Goal: Task Accomplishment & Management: Complete application form

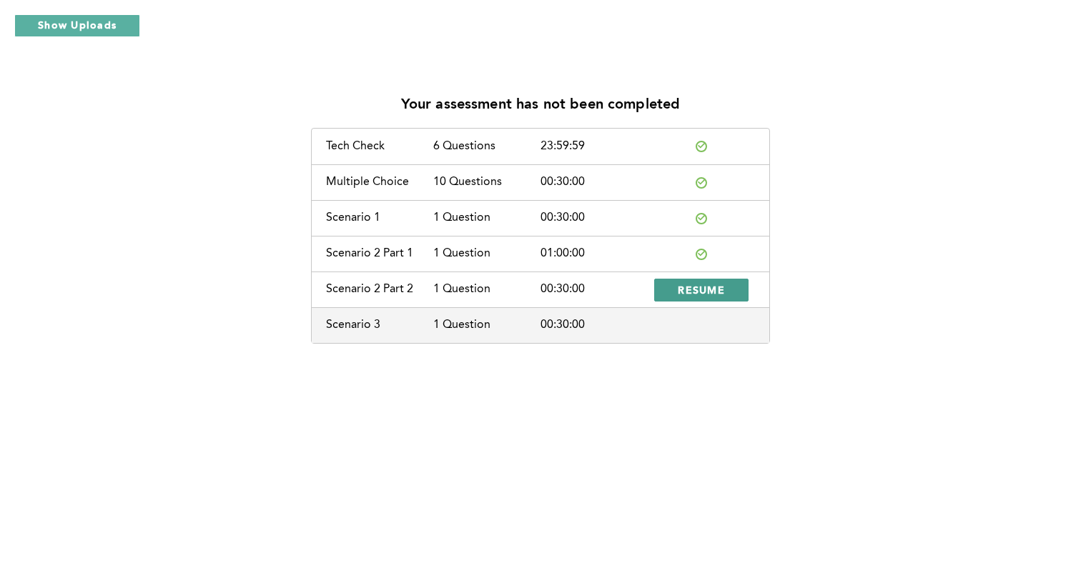
click at [561, 292] on span "RESUME" at bounding box center [701, 290] width 47 height 14
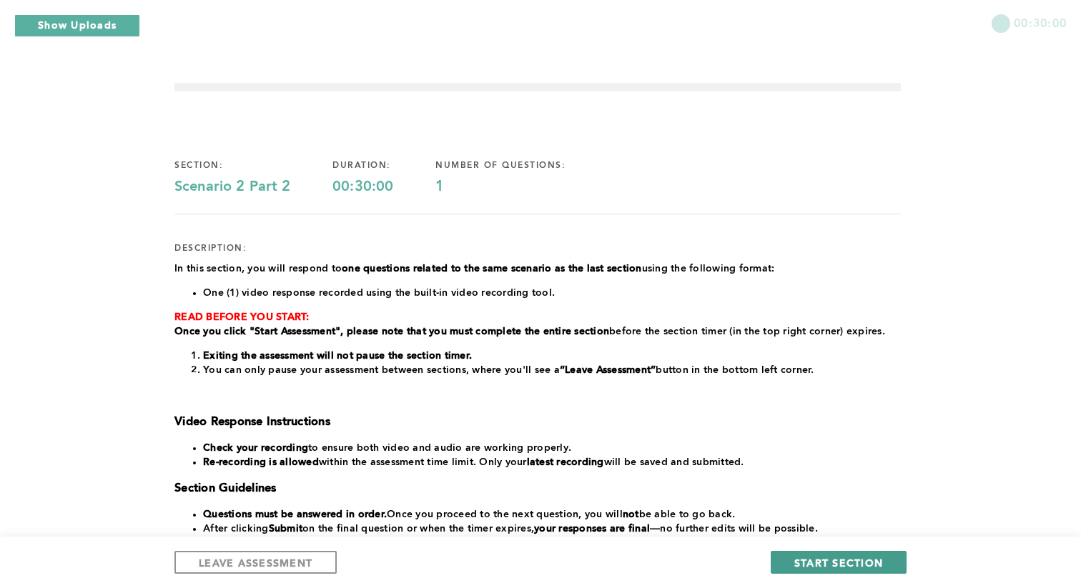
click at [561, 523] on span "START SECTION" at bounding box center [838, 563] width 89 height 14
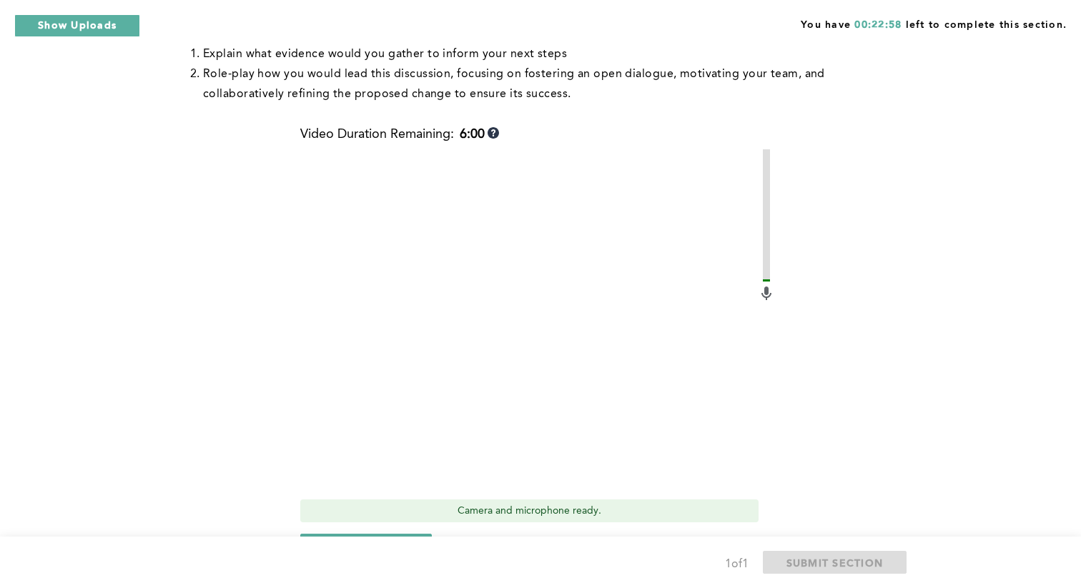
scroll to position [560, 0]
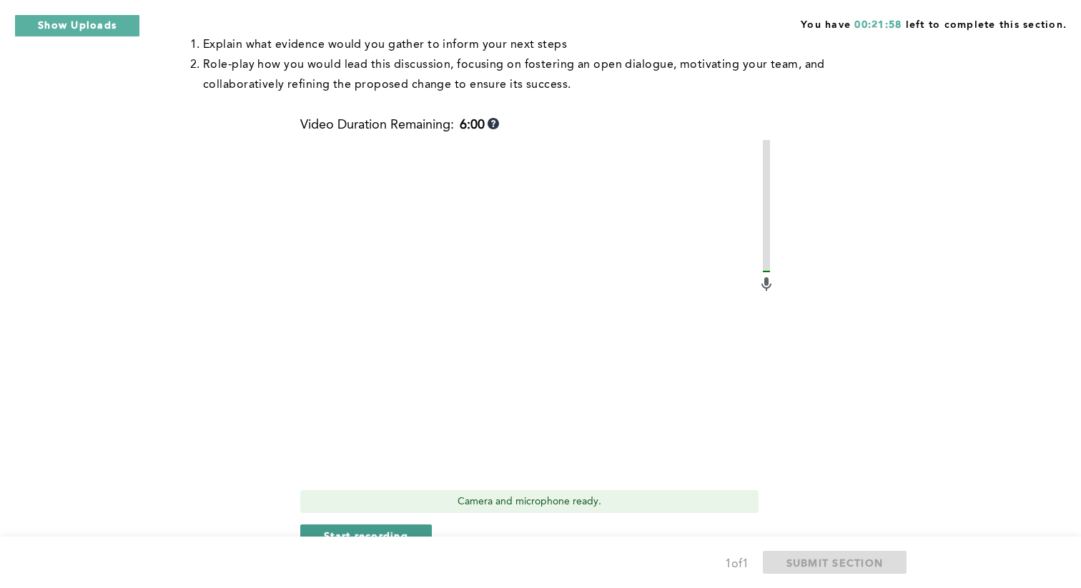
click at [385, 523] on button "Start recording" at bounding box center [366, 536] width 132 height 23
click at [385, 523] on button "Stop recording" at bounding box center [365, 536] width 131 height 23
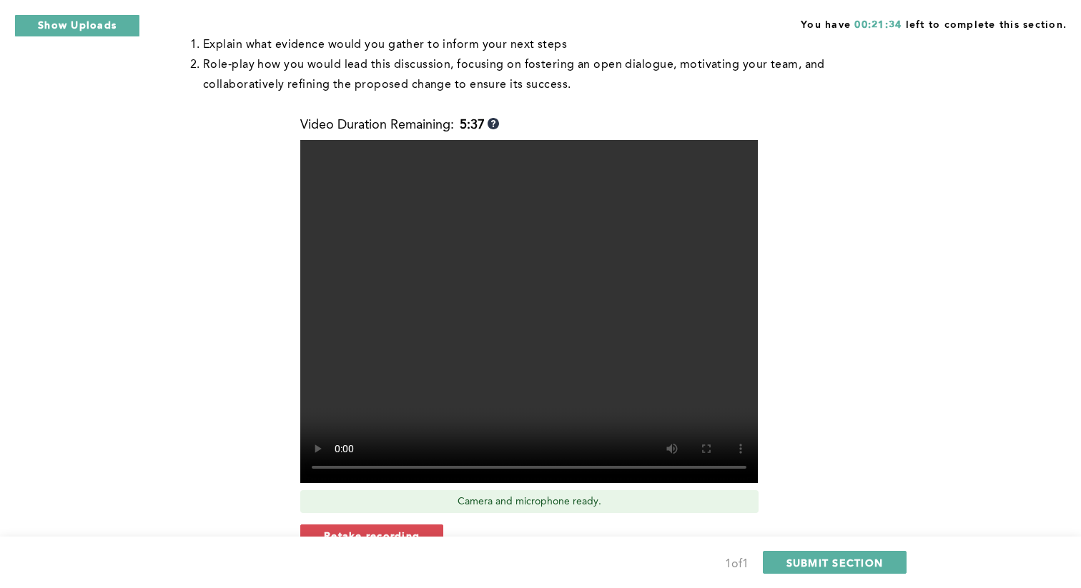
click at [385, 523] on button "Retake recording" at bounding box center [371, 536] width 143 height 23
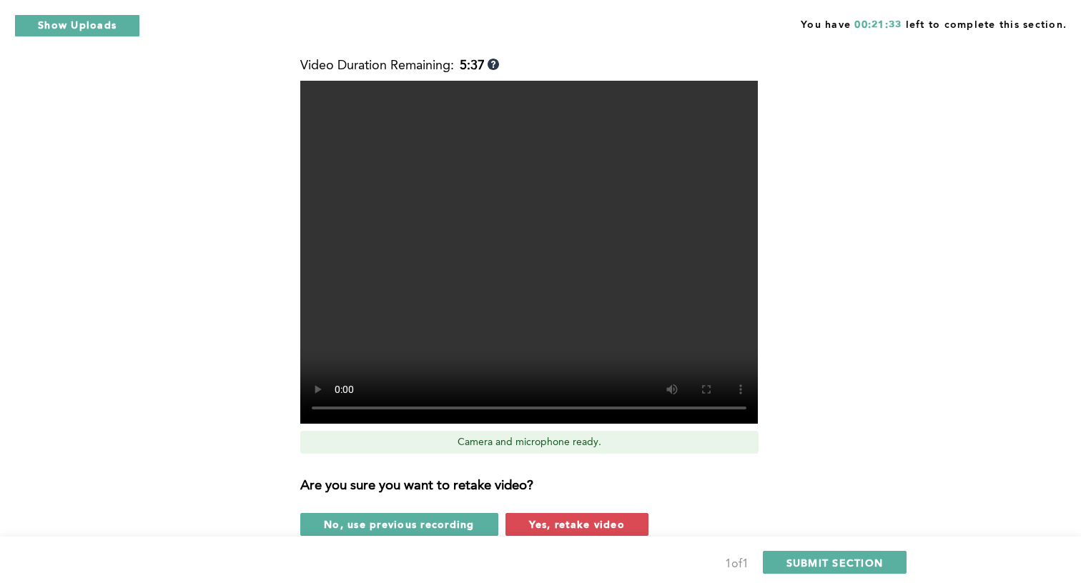
scroll to position [618, 0]
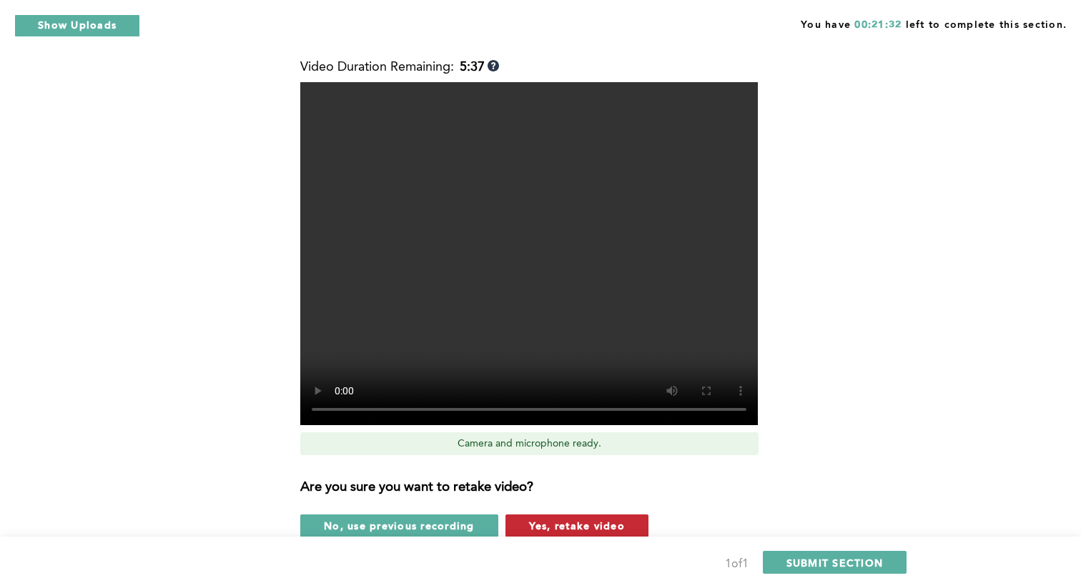
click at [526, 516] on button "Yes, retake video" at bounding box center [576, 526] width 143 height 23
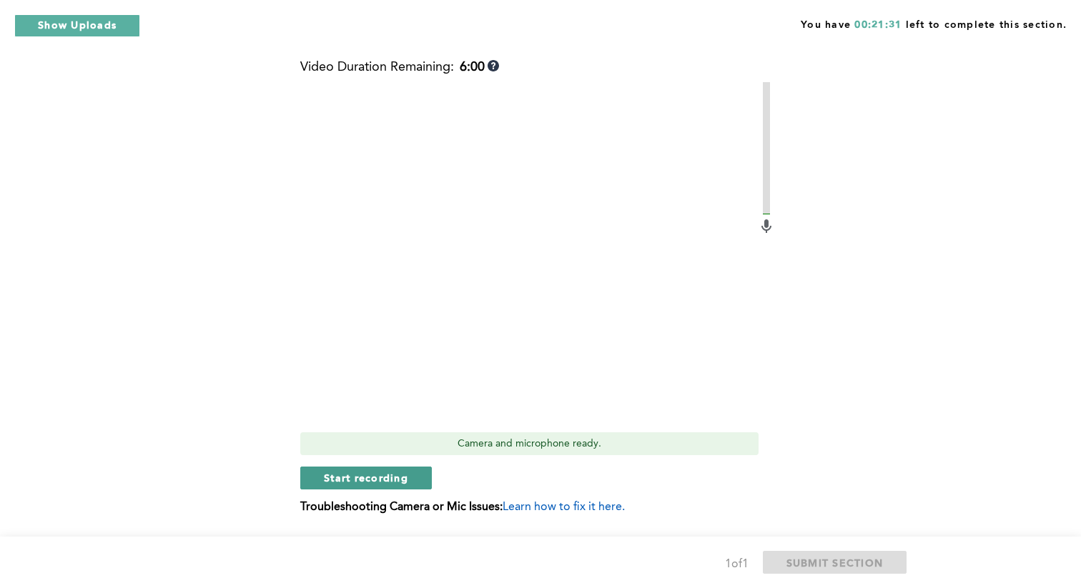
click at [391, 471] on span "Start recording" at bounding box center [366, 478] width 84 height 14
click at [390, 471] on span "Stop recording" at bounding box center [366, 478] width 84 height 14
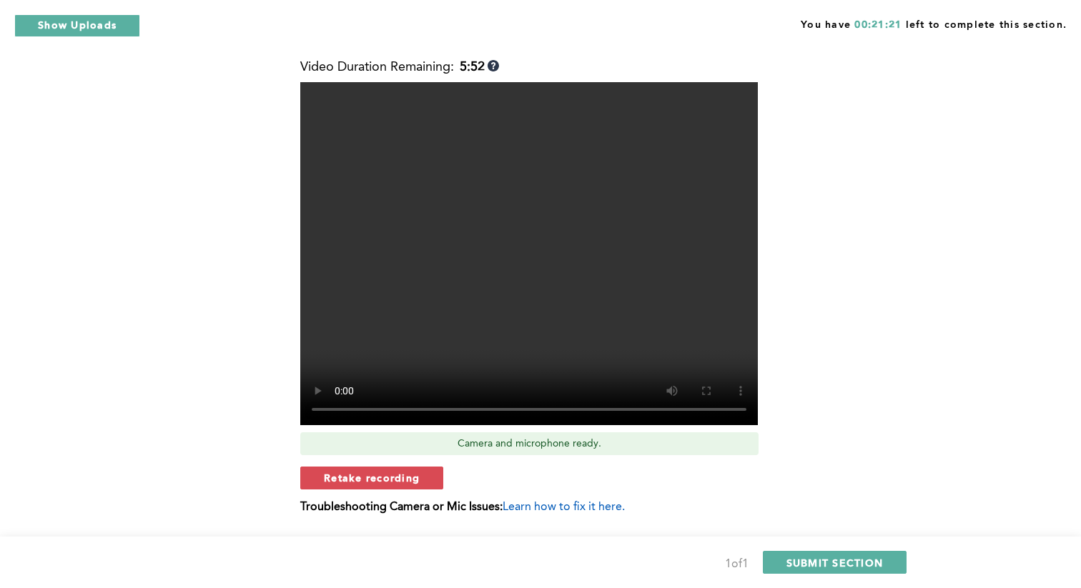
click at [390, 471] on span "Retake recording" at bounding box center [372, 478] width 96 height 14
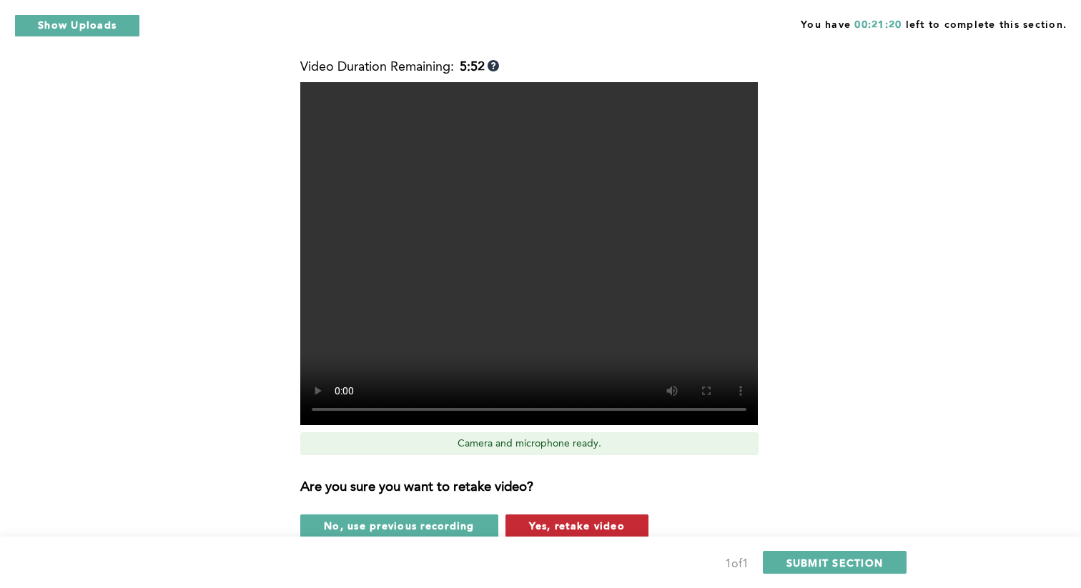
click at [537, 523] on span "Yes, retake video" at bounding box center [577, 526] width 96 height 14
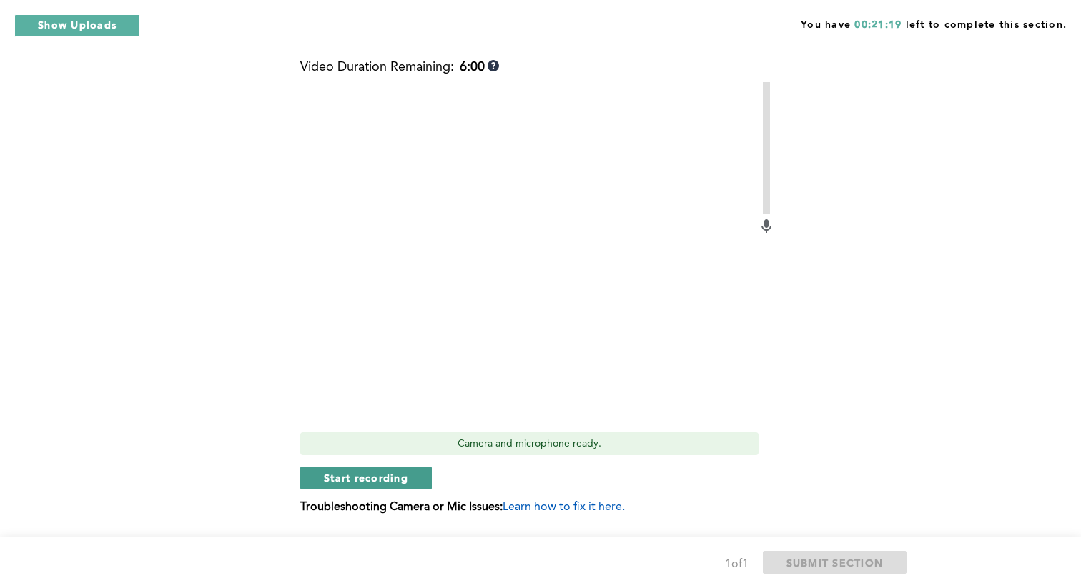
click at [362, 487] on button "Start recording" at bounding box center [366, 478] width 132 height 23
click at [362, 487] on button "Stop recording" at bounding box center [365, 478] width 131 height 23
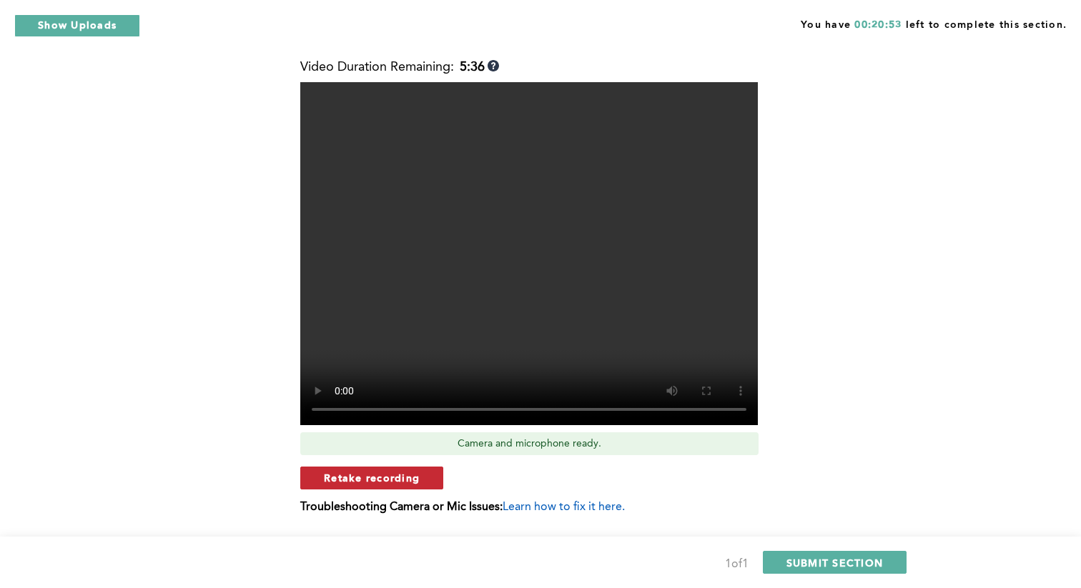
click at [371, 482] on span "Retake recording" at bounding box center [372, 478] width 96 height 14
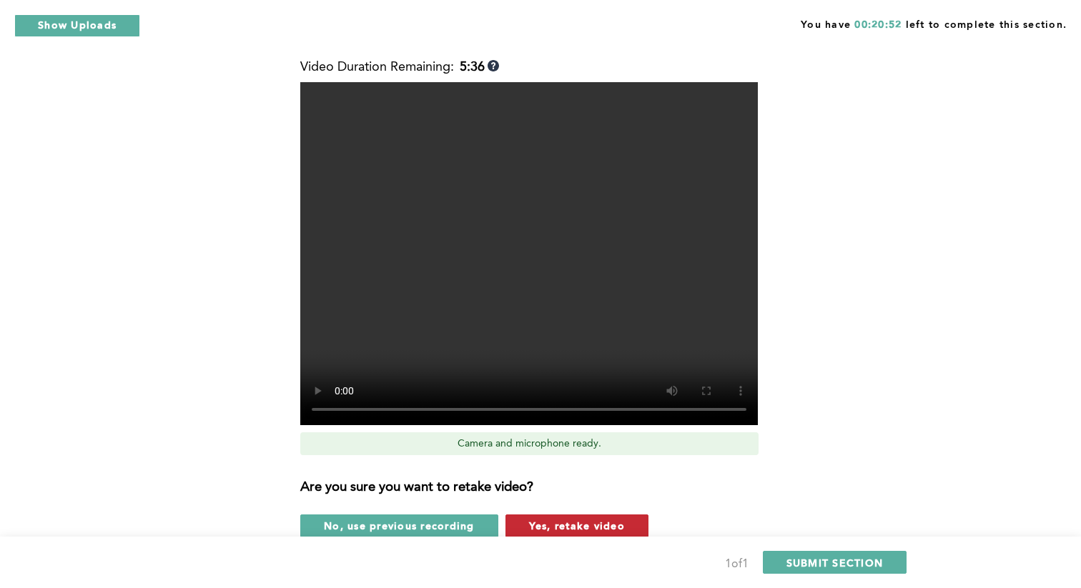
click at [561, 522] on span "Yes, retake video" at bounding box center [577, 526] width 96 height 14
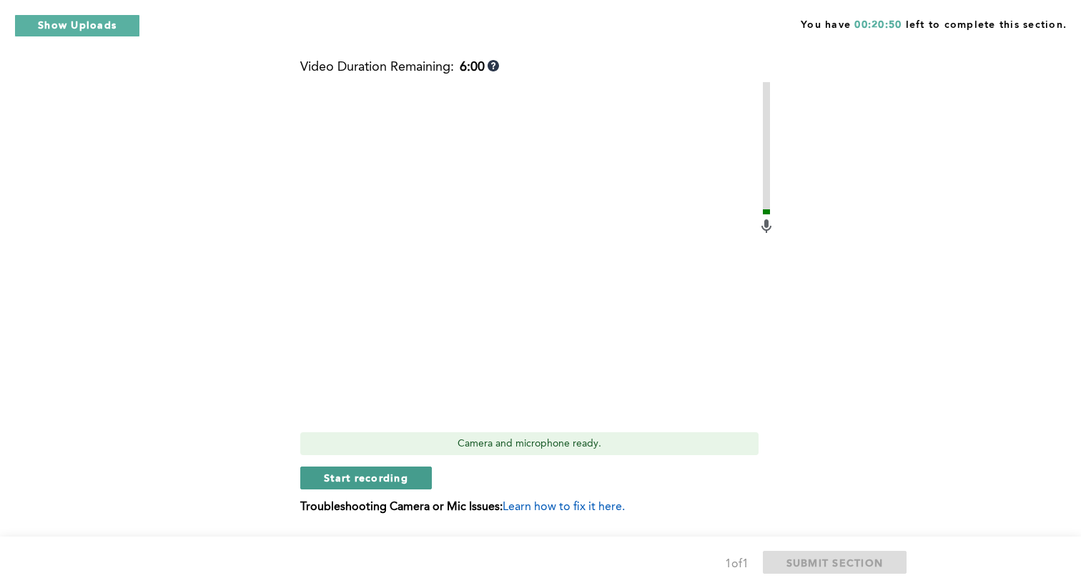
click at [415, 480] on button "Start recording" at bounding box center [366, 478] width 132 height 23
click at [415, 480] on button "Stop recording" at bounding box center [365, 478] width 131 height 23
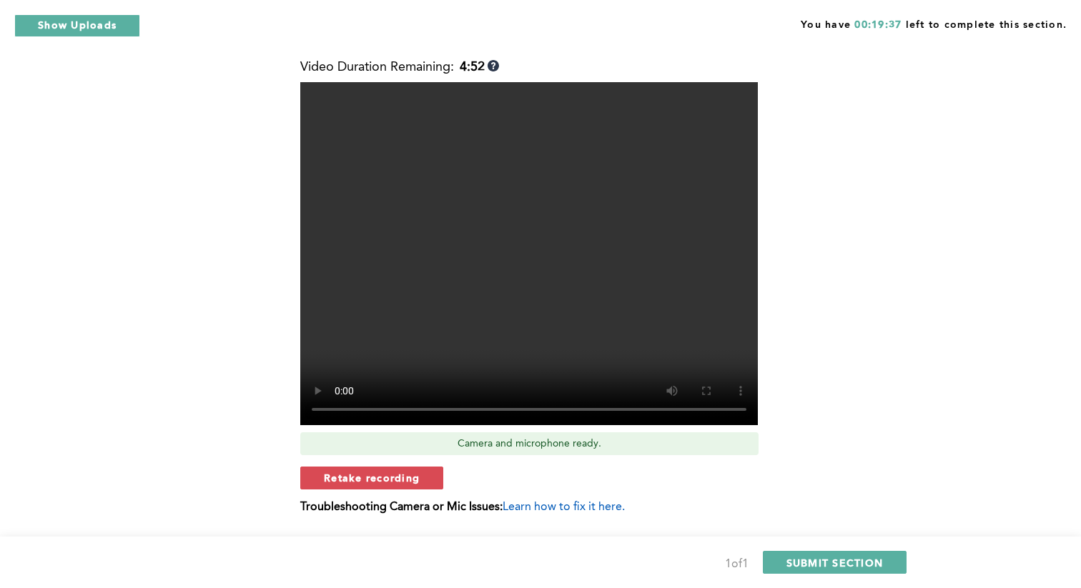
click at [415, 480] on span "Retake recording" at bounding box center [372, 478] width 96 height 14
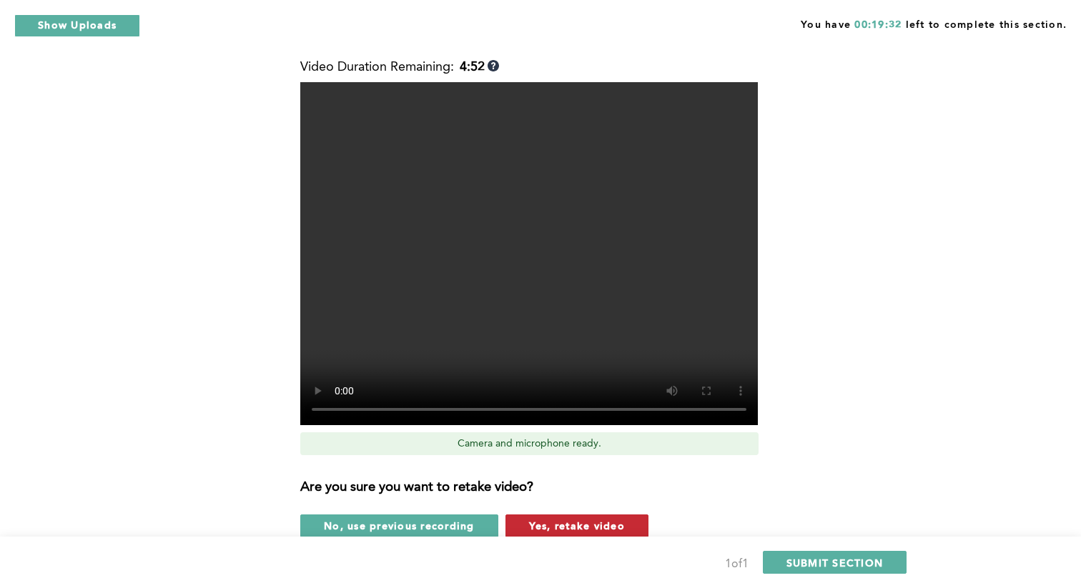
click at [561, 523] on span "Yes, retake video" at bounding box center [577, 526] width 96 height 14
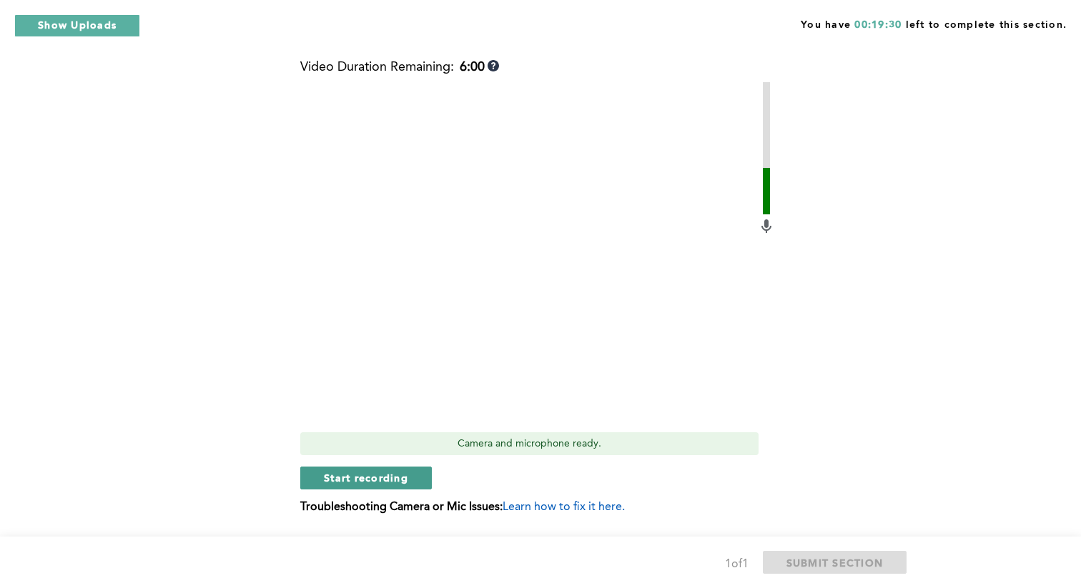
click at [417, 475] on button "Start recording" at bounding box center [366, 478] width 132 height 23
click at [417, 475] on button "Stop recording" at bounding box center [365, 478] width 131 height 23
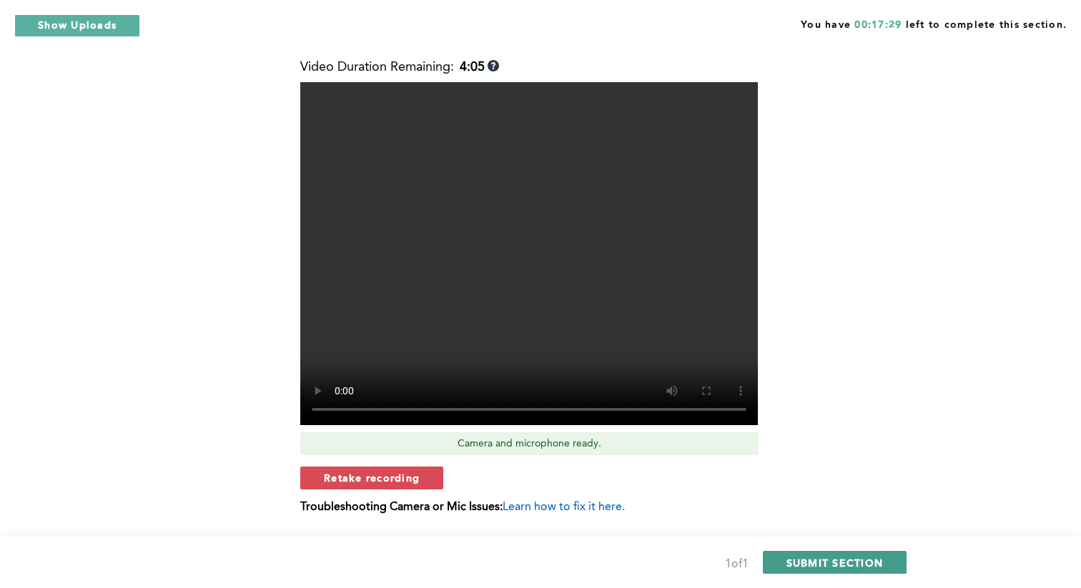
click at [561, 523] on span "SUBMIT SECTION" at bounding box center [834, 563] width 97 height 14
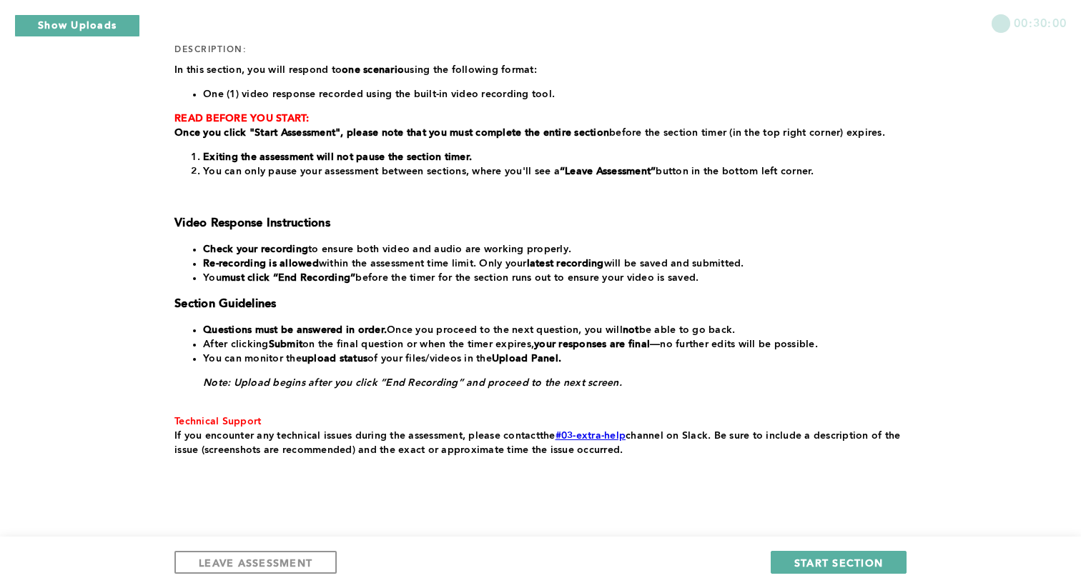
scroll to position [222, 0]
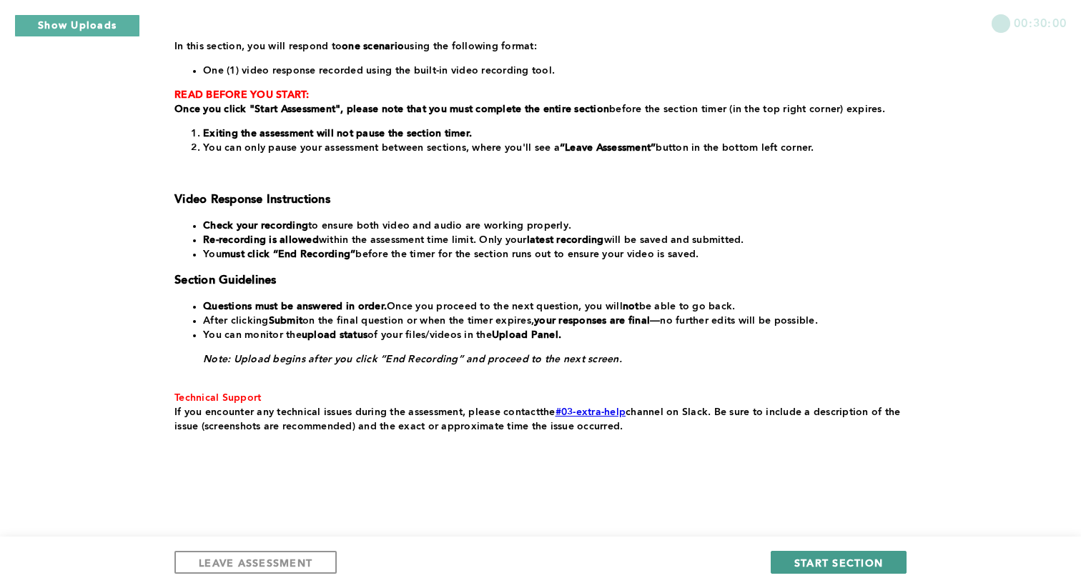
click at [561, 523] on span "START SECTION" at bounding box center [838, 563] width 89 height 14
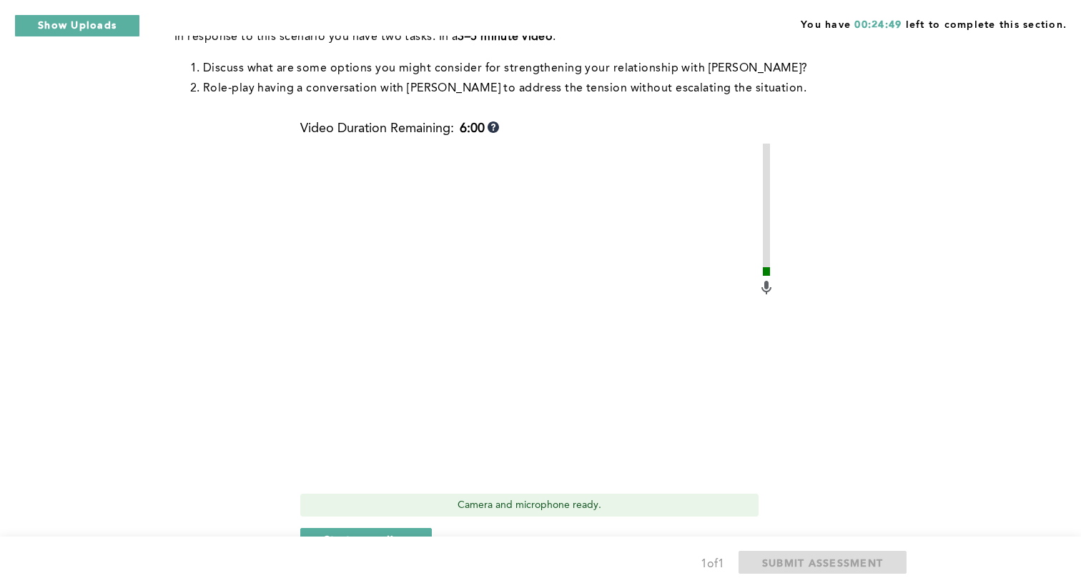
scroll to position [297, 0]
click at [387, 523] on span "Start recording" at bounding box center [366, 539] width 84 height 14
click at [387, 523] on span "Stop recording" at bounding box center [366, 539] width 84 height 14
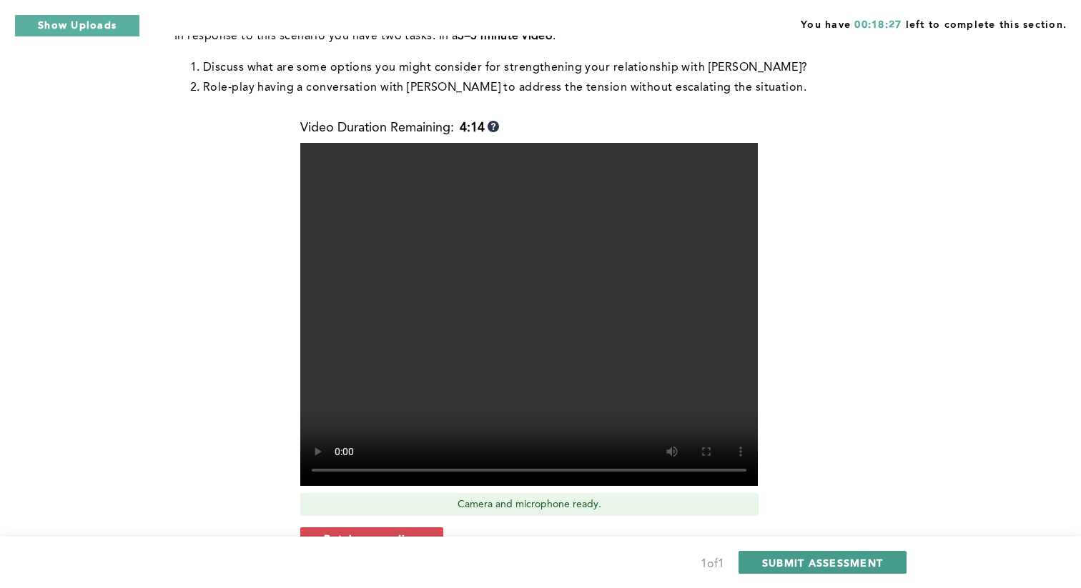
click at [561, 523] on span "SUBMIT ASSESSMENT" at bounding box center [822, 563] width 121 height 14
